Goal: Task Accomplishment & Management: Use online tool/utility

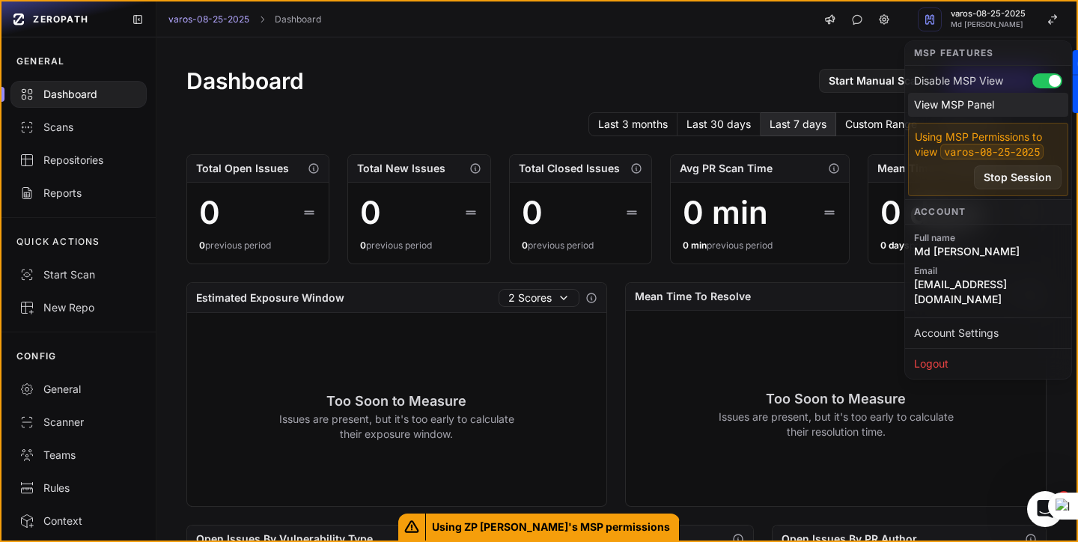
click at [953, 104] on div "View MSP Panel" at bounding box center [988, 105] width 160 height 24
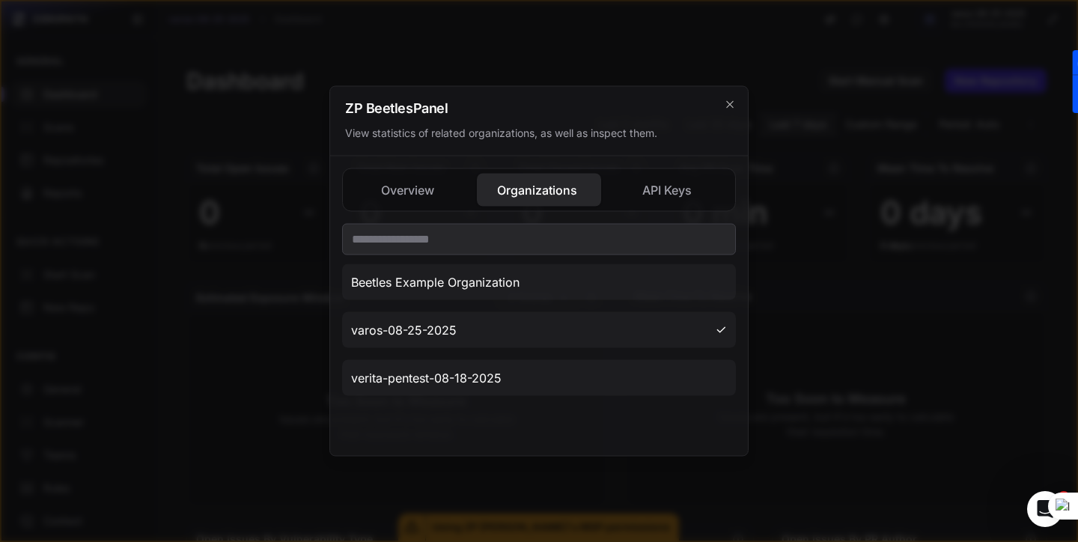
click at [418, 201] on button "Overview" at bounding box center [409, 190] width 124 height 33
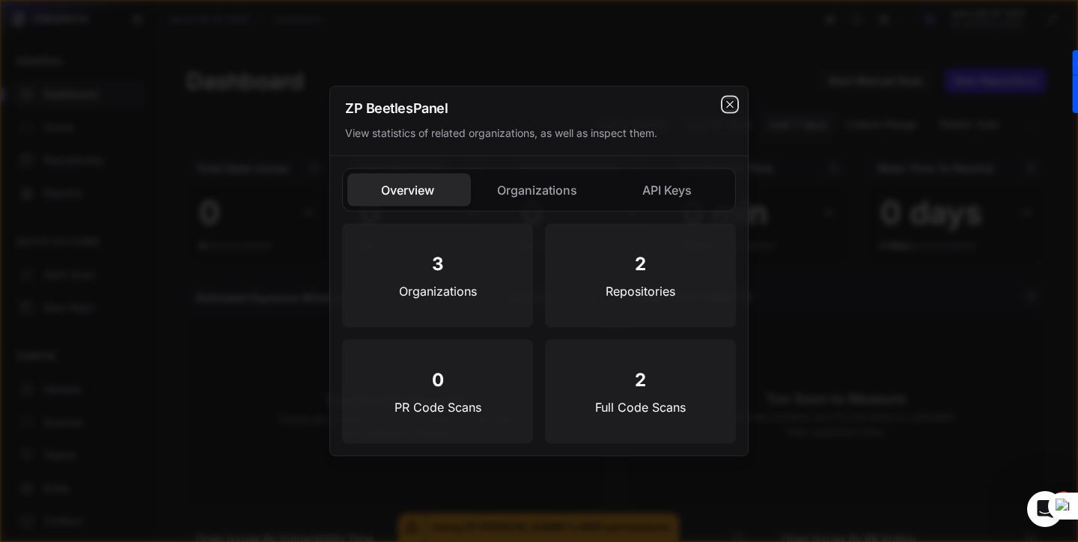
click at [729, 107] on icon "cross 2," at bounding box center [730, 105] width 12 height 12
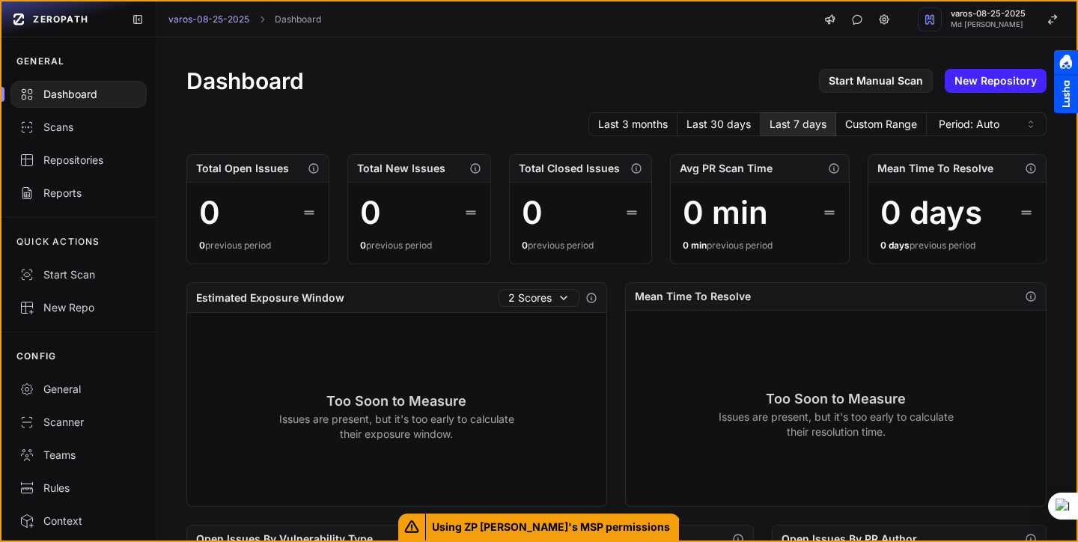
click at [75, 165] on div "Repositories" at bounding box center [78, 160] width 118 height 15
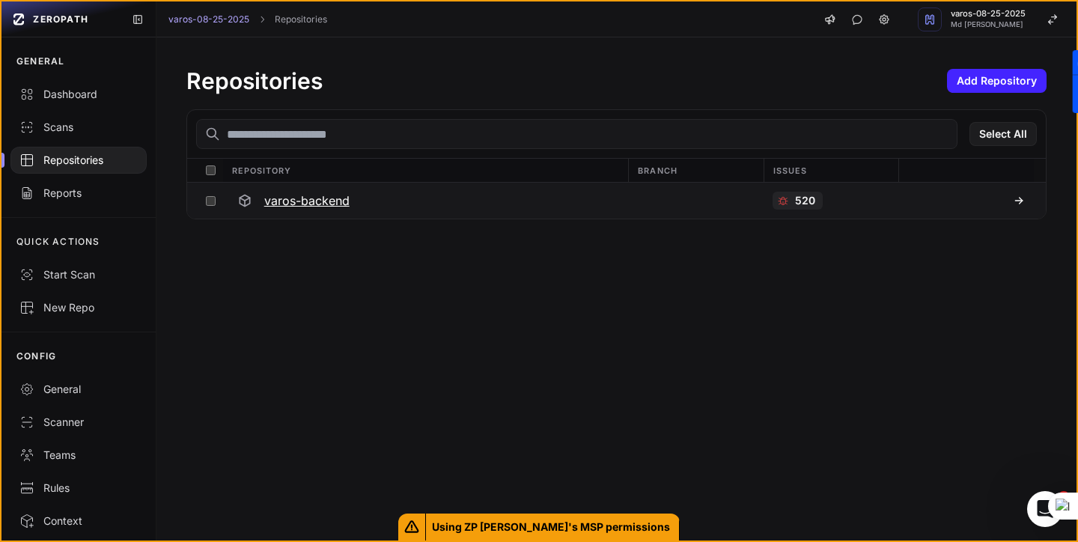
click at [1021, 201] on icon at bounding box center [1019, 201] width 12 height 12
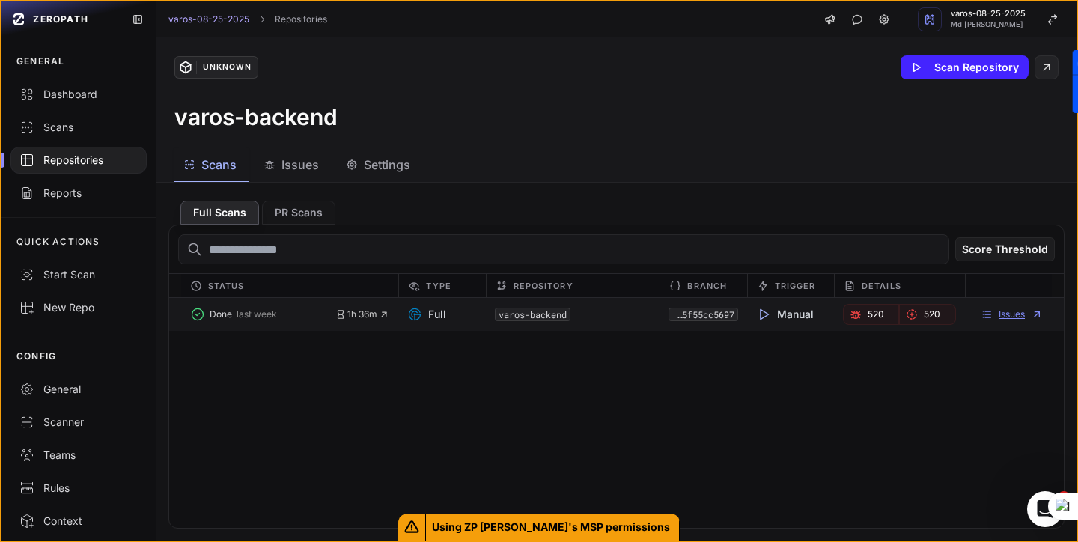
click at [1010, 316] on link "Issues" at bounding box center [1012, 315] width 62 height 12
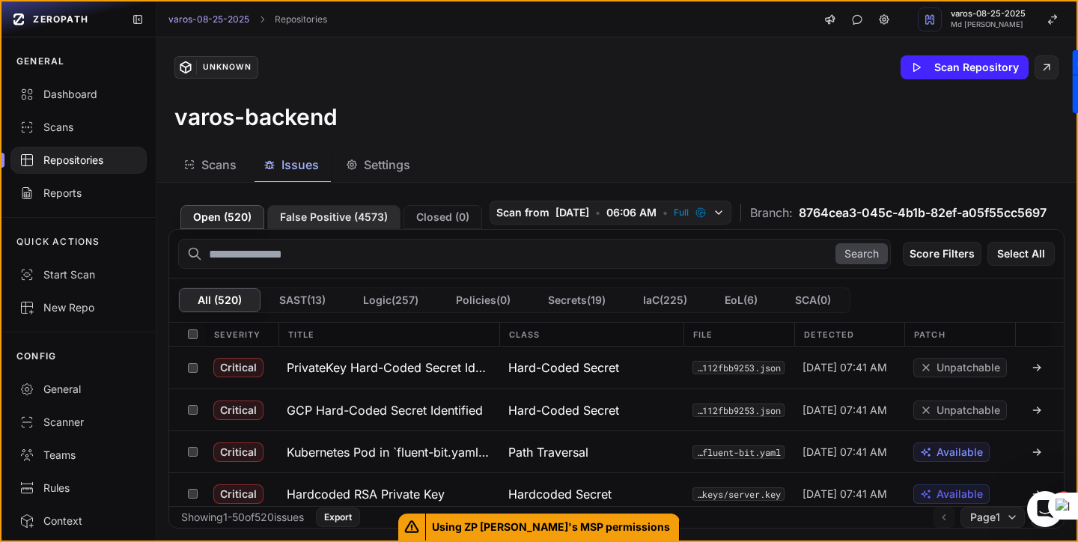
click at [327, 229] on button "False Positive ( 4573 )" at bounding box center [333, 217] width 133 height 24
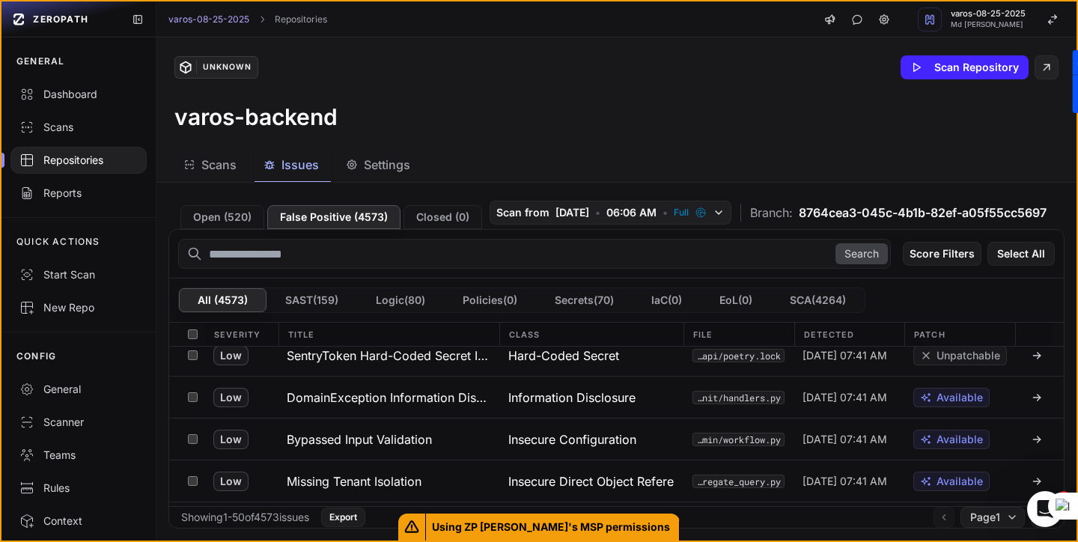
scroll to position [1949, 0]
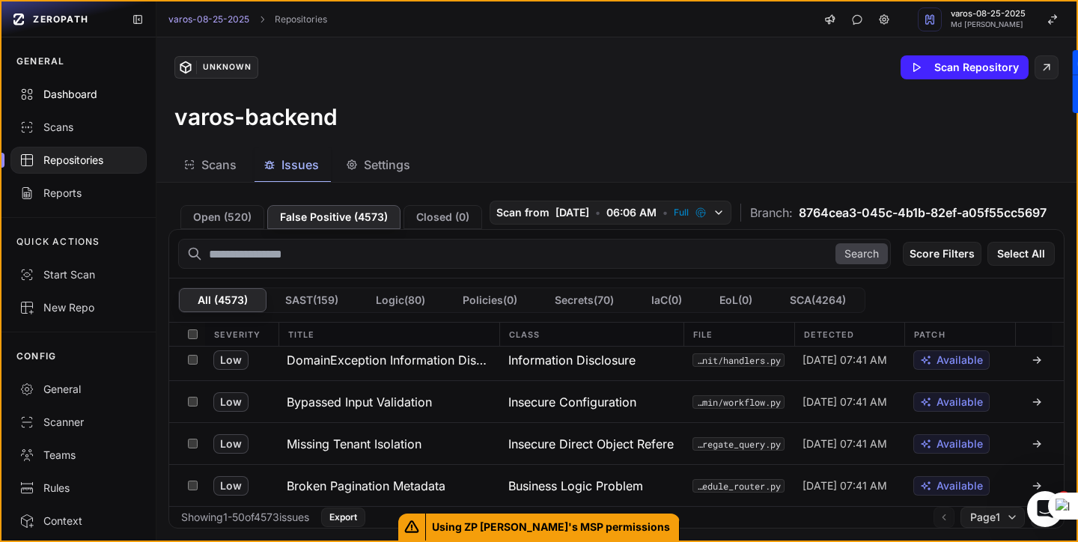
click at [63, 100] on div "Dashboard" at bounding box center [78, 94] width 118 height 15
